Goal: Transaction & Acquisition: Subscribe to service/newsletter

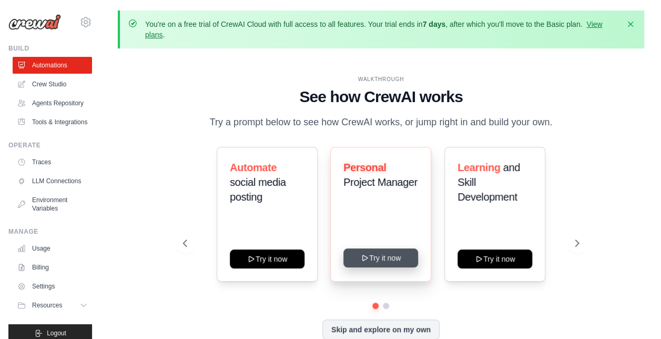
scroll to position [46, 0]
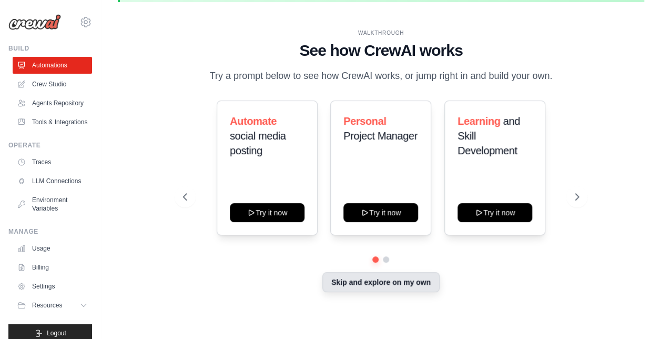
click at [396, 283] on button "Skip and explore on my own" at bounding box center [380, 282] width 117 height 20
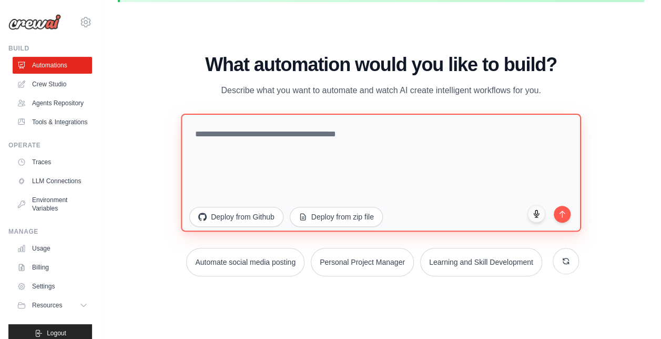
click at [371, 160] on textarea at bounding box center [381, 173] width 400 height 118
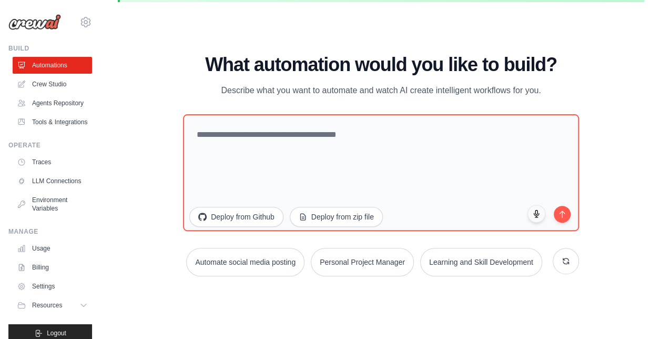
click at [116, 131] on div "You're on a free trial of CrewAI Cloud with full access to all features. Your t…" at bounding box center [381, 146] width 560 height 364
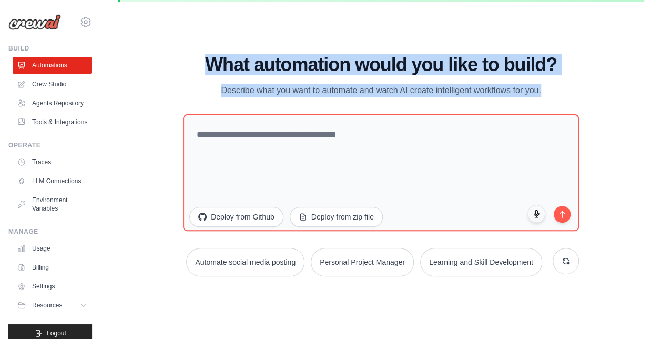
drag, startPoint x: 212, startPoint y: 56, endPoint x: 545, endPoint y: 98, distance: 335.9
click at [545, 98] on div "What automation would you like to build? Describe what you want to automate and…" at bounding box center [381, 165] width 396 height 222
click at [418, 93] on p "Describe what you want to automate and watch AI create intelligent workflows fo…" at bounding box center [380, 91] width 353 height 14
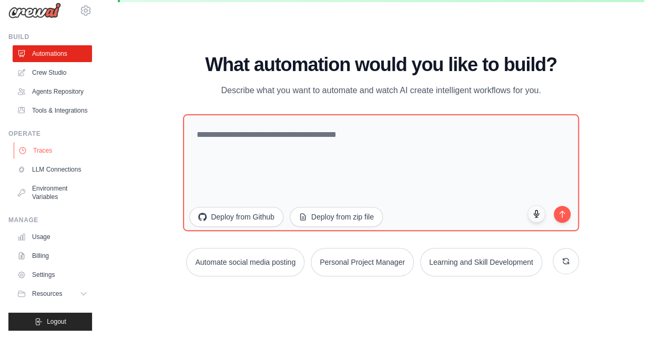
scroll to position [0, 0]
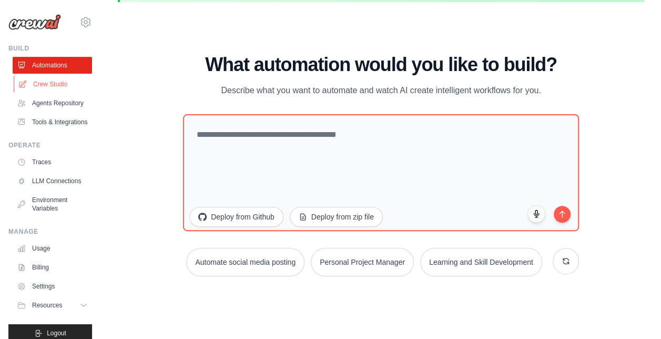
click at [63, 78] on link "Crew Studio" at bounding box center [53, 84] width 79 height 17
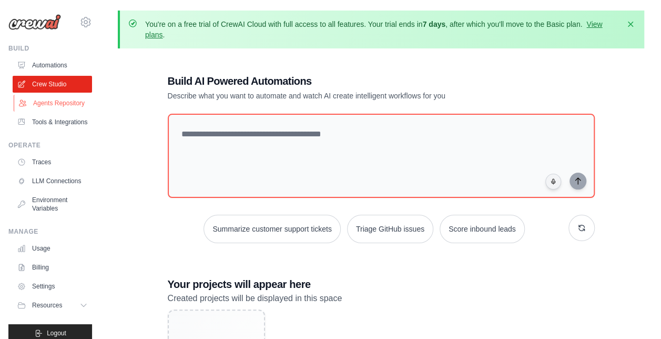
click at [40, 100] on link "Agents Repository" at bounding box center [53, 103] width 79 height 17
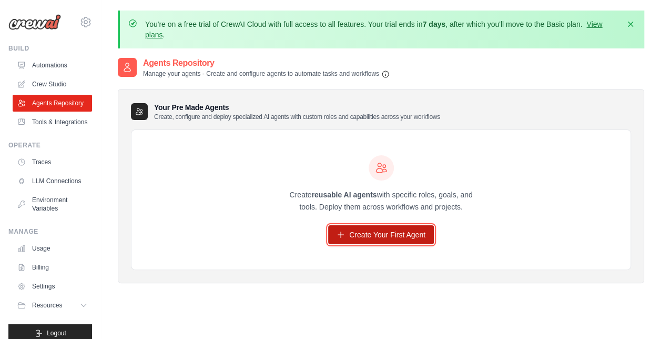
click at [381, 238] on link "Create Your First Agent" at bounding box center [381, 234] width 106 height 19
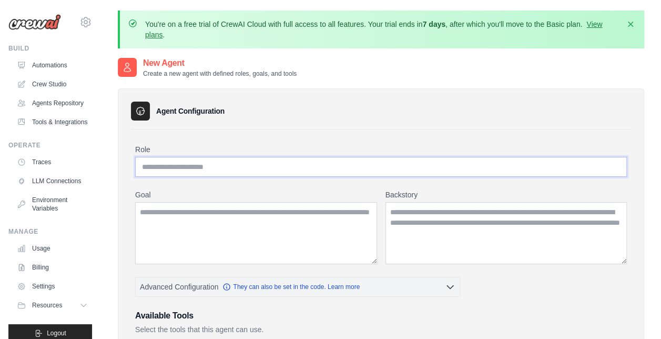
click at [311, 167] on input "Role" at bounding box center [381, 167] width 492 height 20
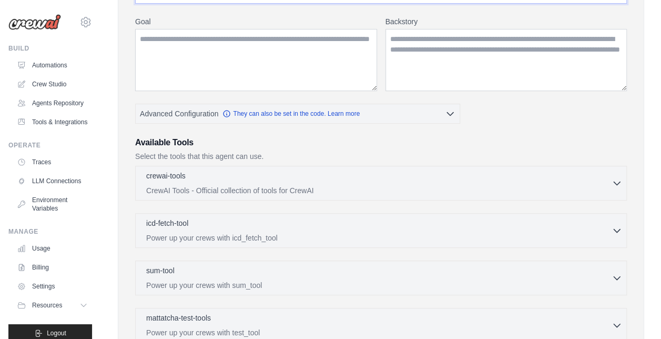
scroll to position [175, 0]
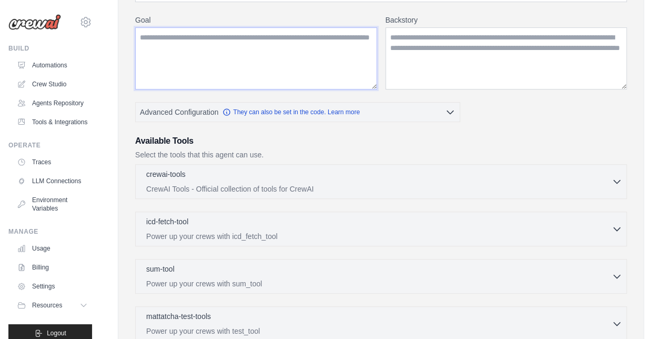
click at [302, 84] on textarea "Goal" at bounding box center [256, 58] width 242 height 62
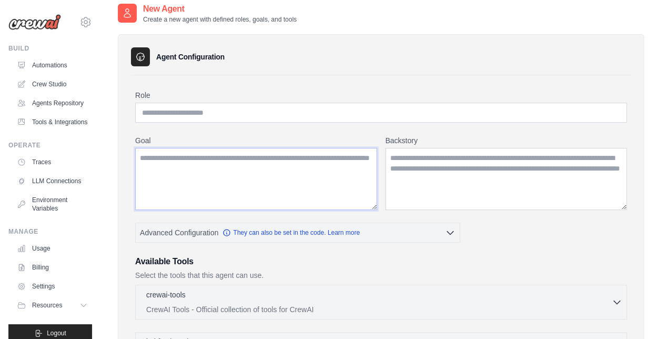
scroll to position [0, 0]
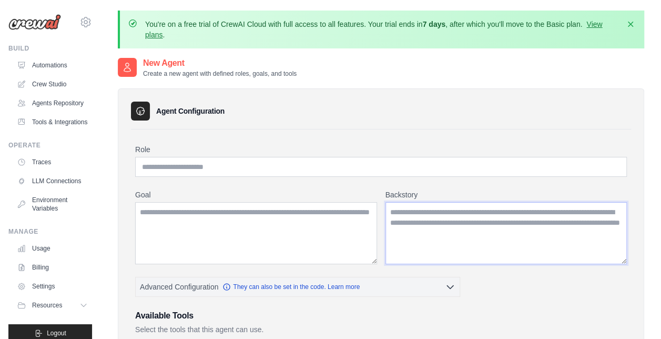
click at [416, 231] on textarea "Backstory" at bounding box center [506, 233] width 242 height 62
click at [50, 130] on link "Tools & Integrations" at bounding box center [53, 122] width 79 height 17
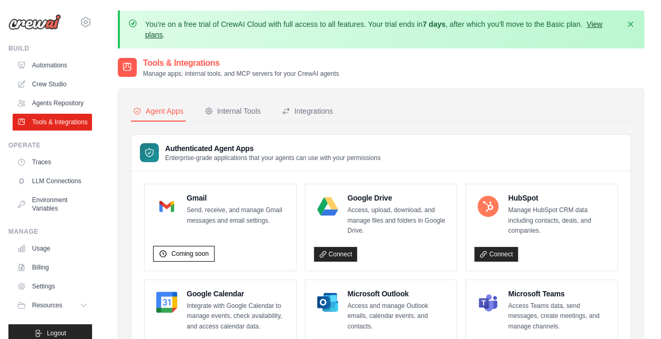
click at [599, 24] on link "View plans" at bounding box center [373, 29] width 457 height 19
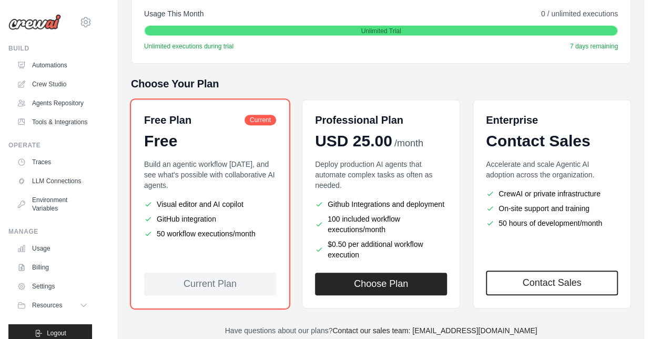
scroll to position [215, 0]
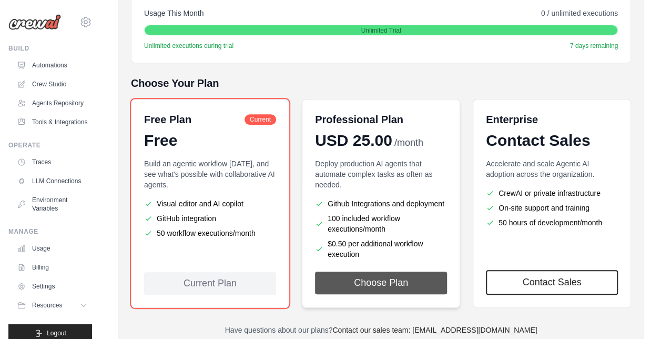
click at [388, 286] on button "Choose Plan" at bounding box center [381, 282] width 132 height 23
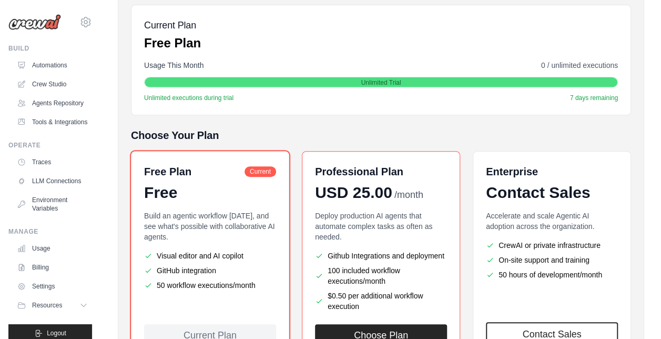
scroll to position [162, 0]
